Goal: Transaction & Acquisition: Purchase product/service

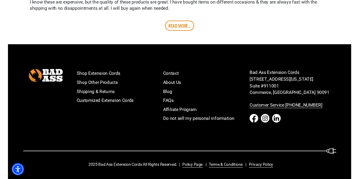
scroll to position [1438, 0]
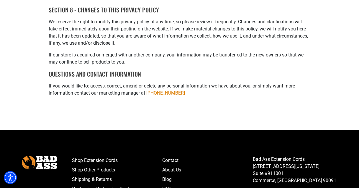
scroll to position [690, 0]
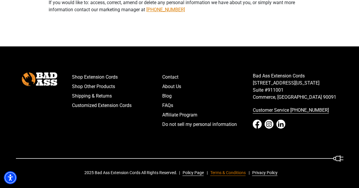
click at [225, 174] on link "Terms & Conditions" at bounding box center [227, 172] width 38 height 6
